Goal: Go to known website: Access a specific website the user already knows

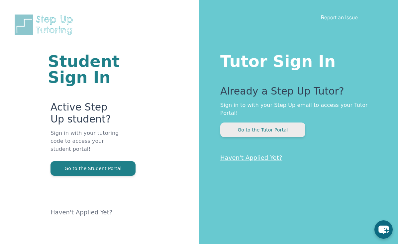
click at [280, 122] on button "Go to the Tutor Portal" at bounding box center [262, 129] width 85 height 15
